Goal: Task Accomplishment & Management: Manage account settings

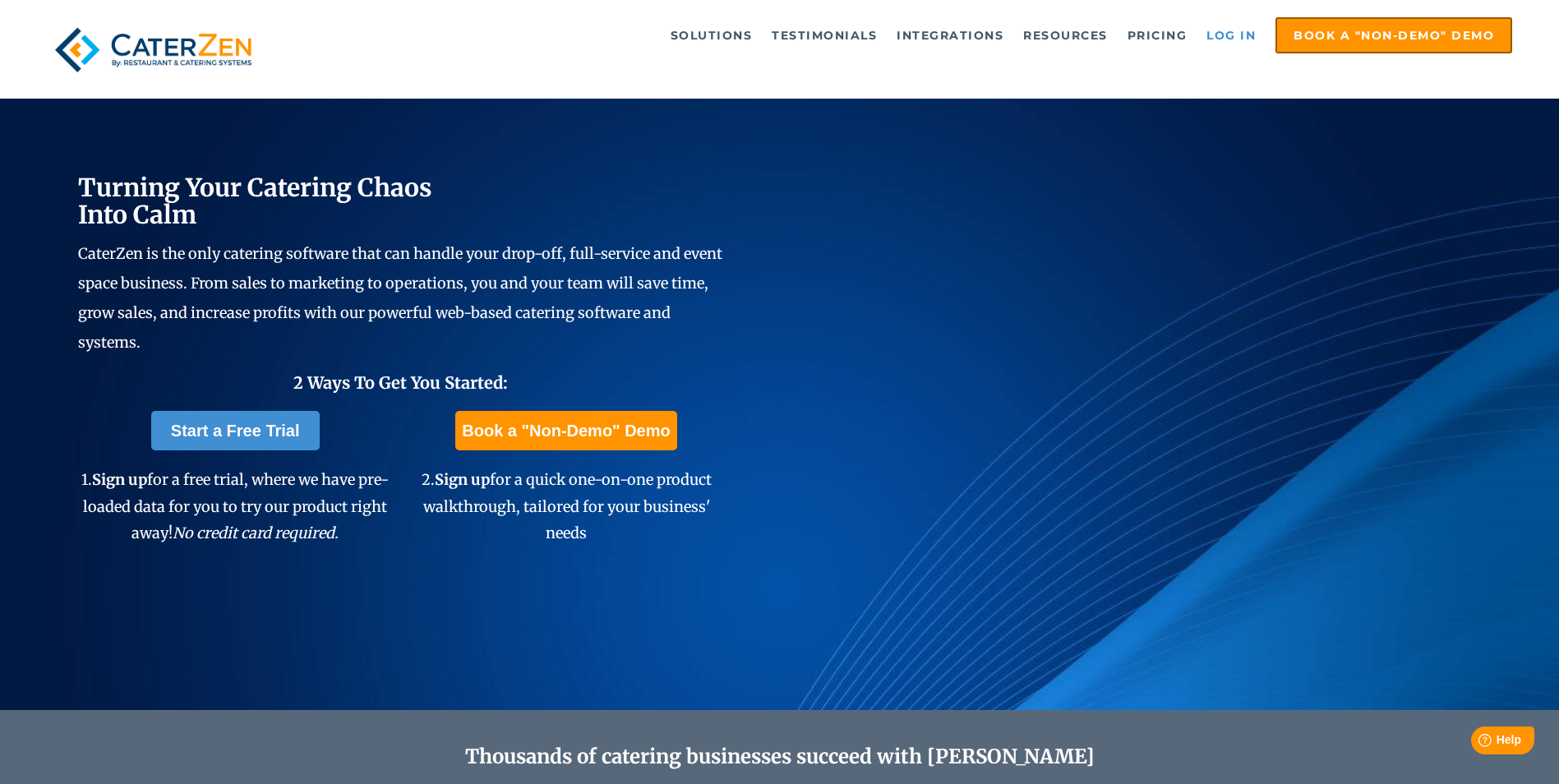
click at [1225, 41] on link "Log in" at bounding box center [1231, 35] width 66 height 33
click at [1227, 38] on link "Log in" at bounding box center [1231, 35] width 66 height 33
click at [1234, 29] on link "Log in" at bounding box center [1231, 35] width 66 height 33
click at [1237, 32] on link "Log in" at bounding box center [1231, 35] width 66 height 33
click at [1229, 36] on link "Log in" at bounding box center [1231, 35] width 66 height 33
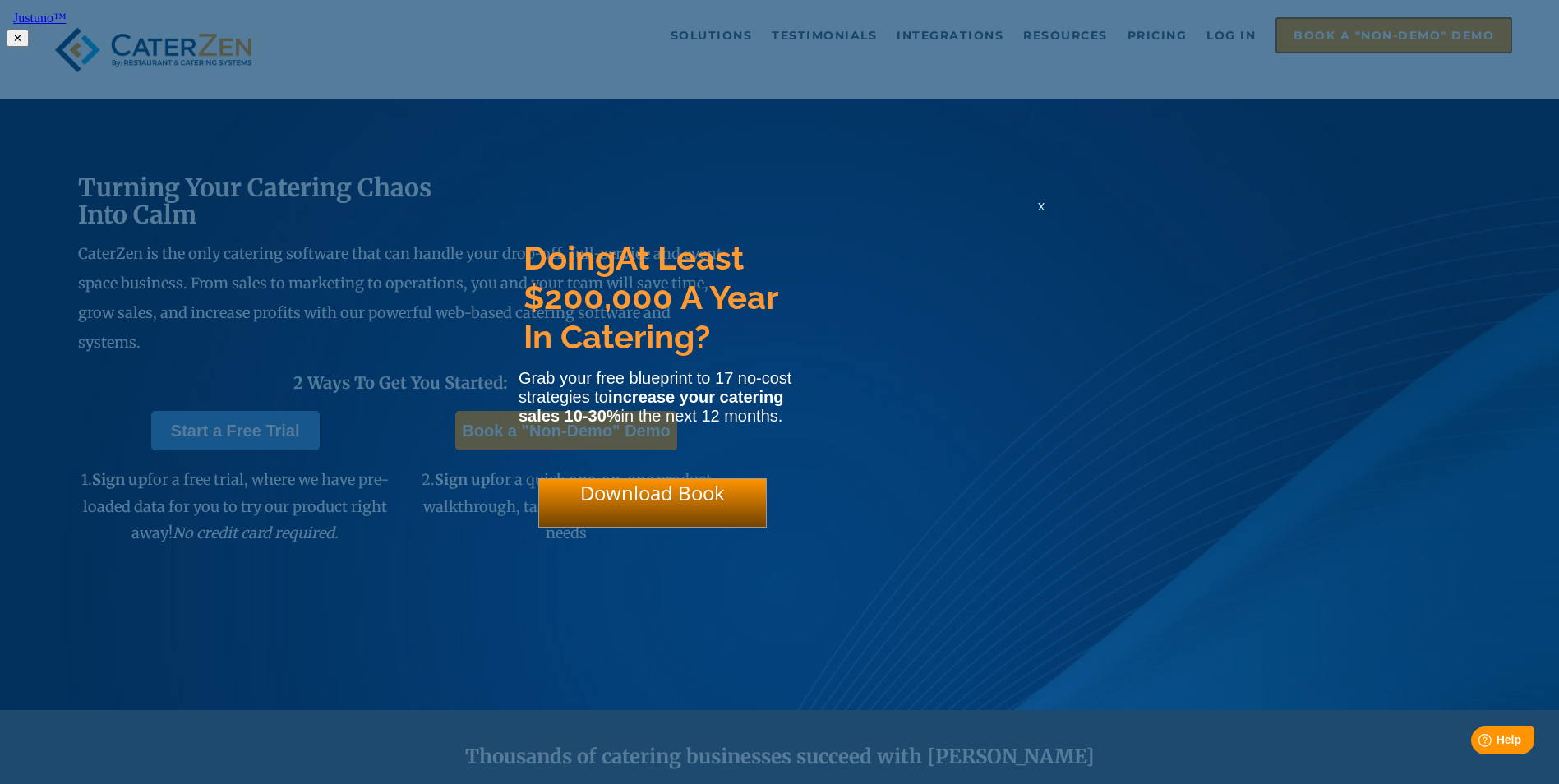
click at [1040, 212] on span "x" at bounding box center [1040, 205] width 6 height 16
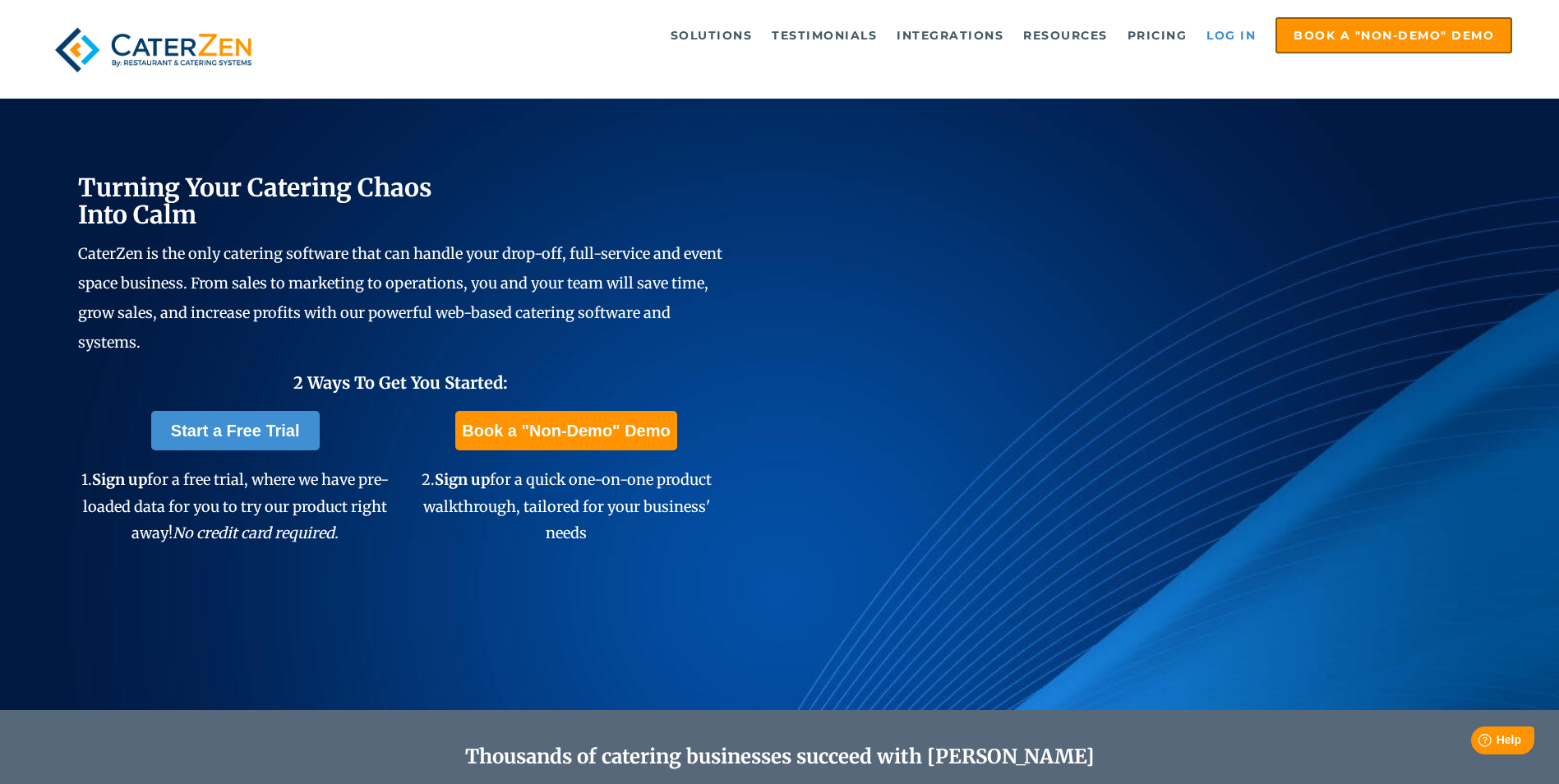
click at [1225, 40] on link "Log in" at bounding box center [1231, 35] width 66 height 33
click at [1230, 30] on link "Log in" at bounding box center [1231, 35] width 66 height 33
click at [1232, 31] on link "Log in" at bounding box center [1231, 35] width 66 height 33
